Goal: Task Accomplishment & Management: Manage account settings

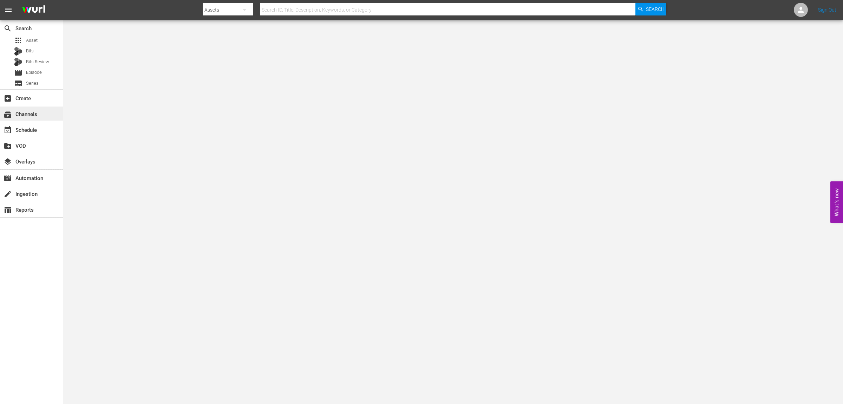
click at [31, 113] on div "subscriptions Channels" at bounding box center [19, 113] width 39 height 6
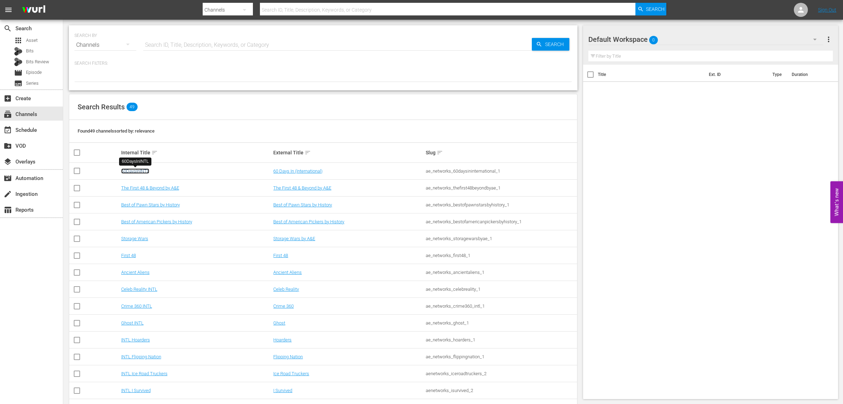
click at [142, 172] on link "60DaysInINTL" at bounding box center [135, 170] width 28 height 5
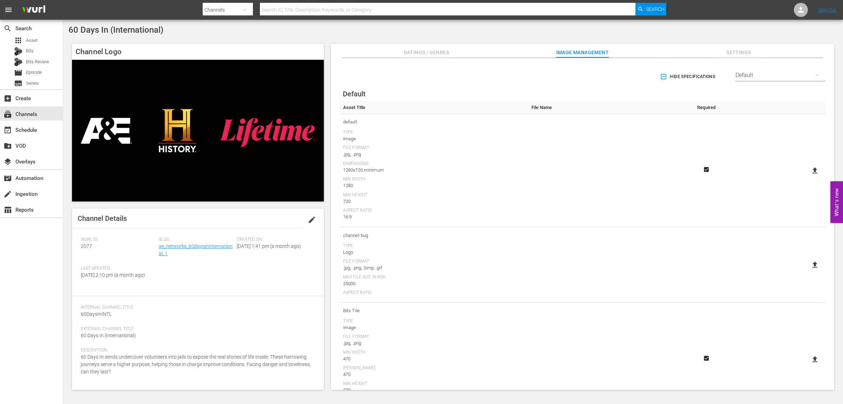
click at [754, 59] on div "Hide Specifications Select Streamer Default Default Asset Title File Name Requi…" at bounding box center [582, 224] width 503 height 332
click at [725, 57] on span "Settings" at bounding box center [738, 52] width 53 height 9
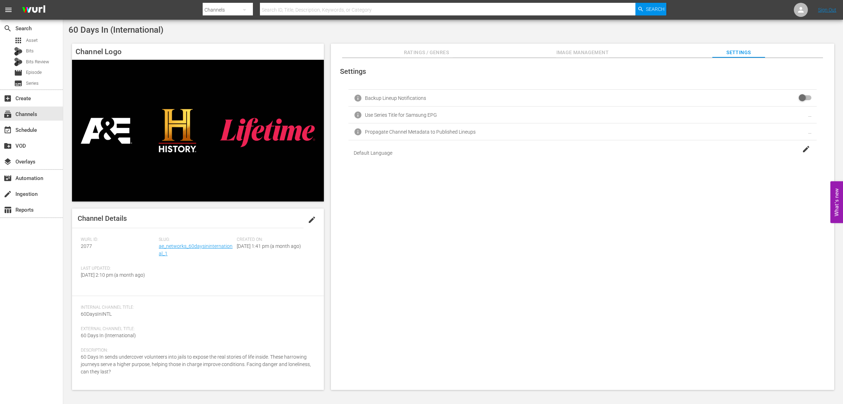
scroll to position [1, 0]
click at [315, 214] on button "edit" at bounding box center [311, 218] width 17 height 17
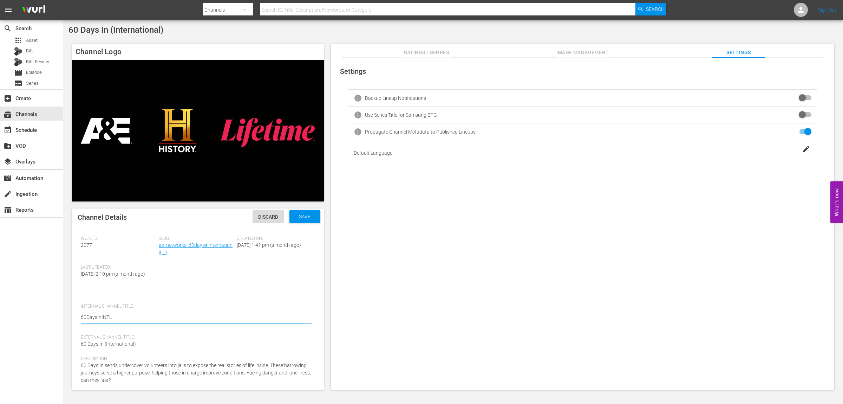
click at [114, 334] on div "Internal Channel Title: 60DaysInINTL 60DaysInINTL" at bounding box center [198, 318] width 234 height 31
click at [118, 346] on span "60 Days In (International)" at bounding box center [108, 344] width 55 height 6
click at [123, 354] on div "External Channel Title: 60 Days In (International)" at bounding box center [198, 344] width 234 height 21
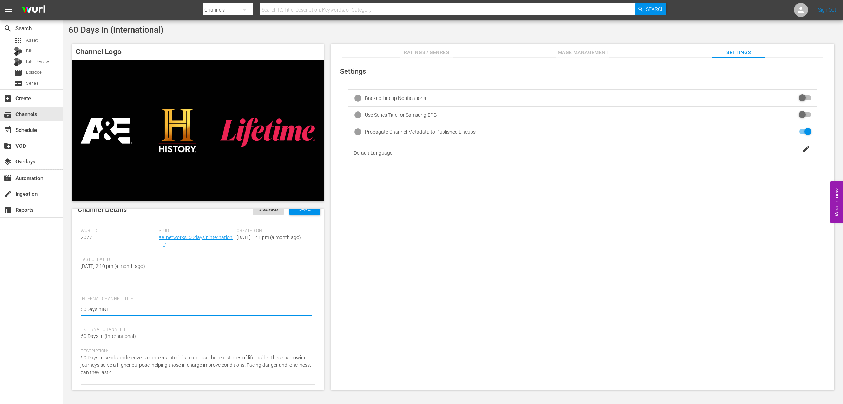
click at [127, 314] on textarea "60DaysInINTL" at bounding box center [196, 310] width 231 height 8
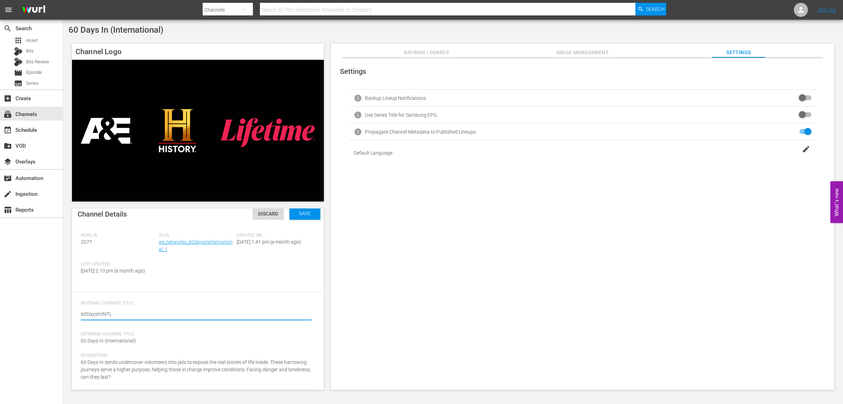
scroll to position [0, 0]
click at [154, 341] on span "External Channel Title:" at bounding box center [196, 338] width 231 height 6
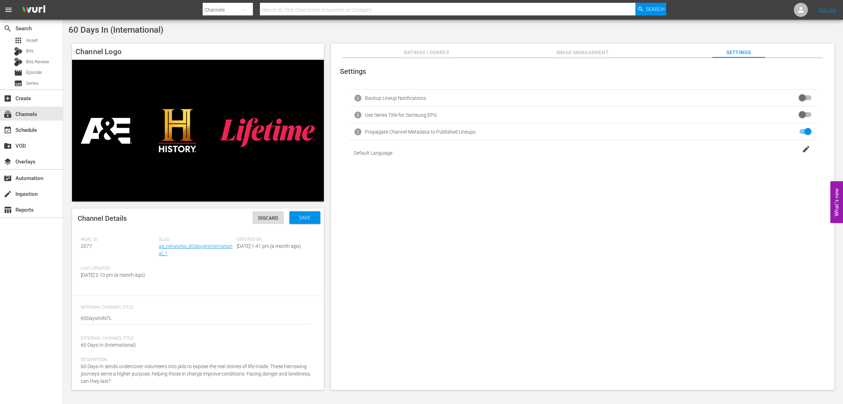
click at [268, 225] on div "Channel Details Discard Save" at bounding box center [198, 218] width 252 height 20
click at [272, 215] on span "Discard" at bounding box center [268, 218] width 31 height 6
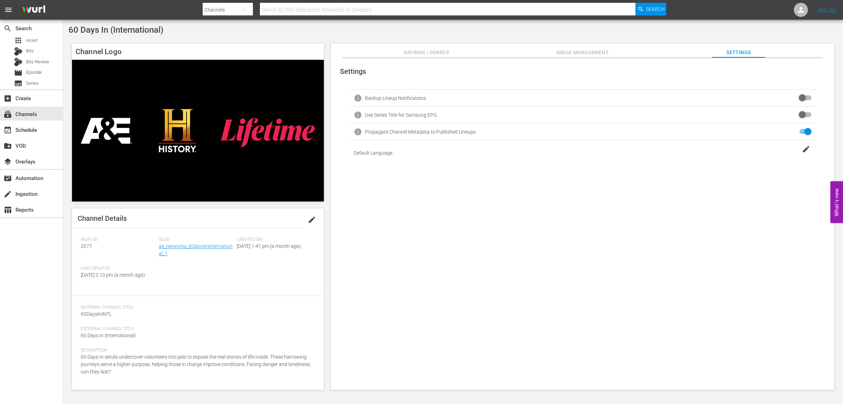
click at [447, 302] on div "Settings info Backup Lineup Notifications info Use Series Title for Samsung EPG…" at bounding box center [582, 224] width 503 height 332
click at [784, 319] on div "Settings info Backup Lineup Notifications info Use Series Title for Samsung EPG…" at bounding box center [582, 224] width 503 height 332
